Goal: Navigation & Orientation: Find specific page/section

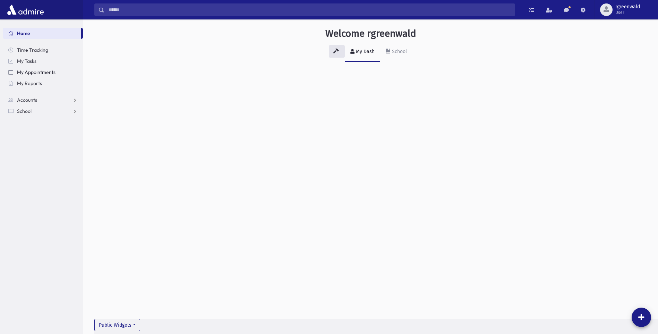
click at [32, 72] on span "My Appointments" at bounding box center [36, 72] width 39 height 6
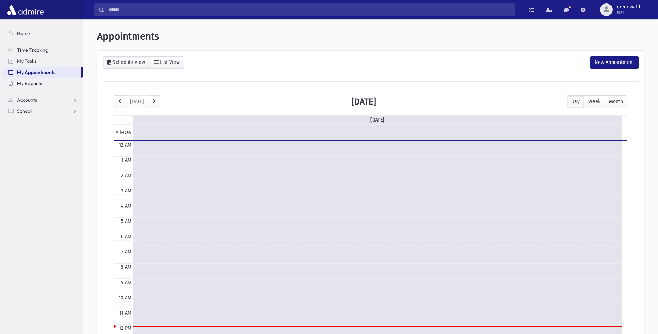
scroll to position [92, 0]
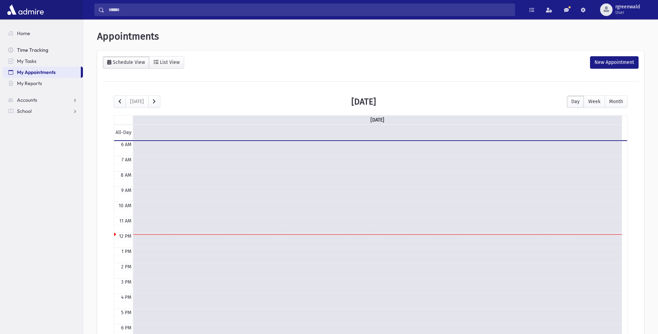
click at [28, 50] on span "Time Tracking" at bounding box center [32, 50] width 31 height 6
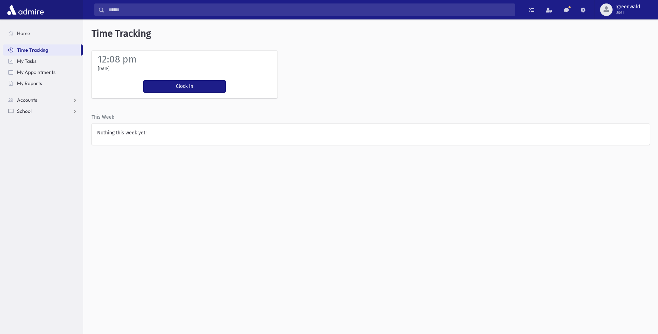
click at [32, 112] on link "School" at bounding box center [43, 110] width 80 height 11
click at [34, 132] on span "Attendance" at bounding box center [34, 133] width 26 height 6
click at [264, 233] on div "Time Tracking 12:08 pm Thursday, 8/28/2025 Clock In You're clocked in This Week…" at bounding box center [370, 176] width 575 height 314
click at [29, 34] on span "Home" at bounding box center [23, 33] width 13 height 6
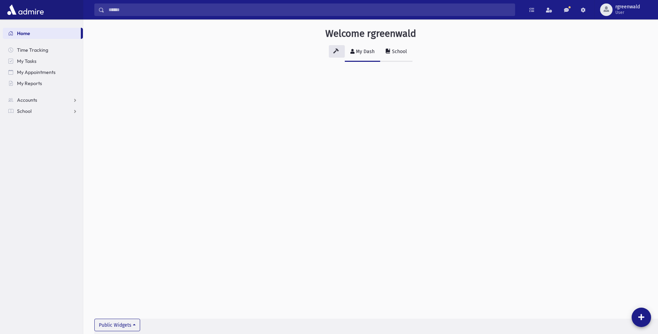
click at [407, 50] on link "School" at bounding box center [396, 51] width 32 height 19
